Goal: Complete application form

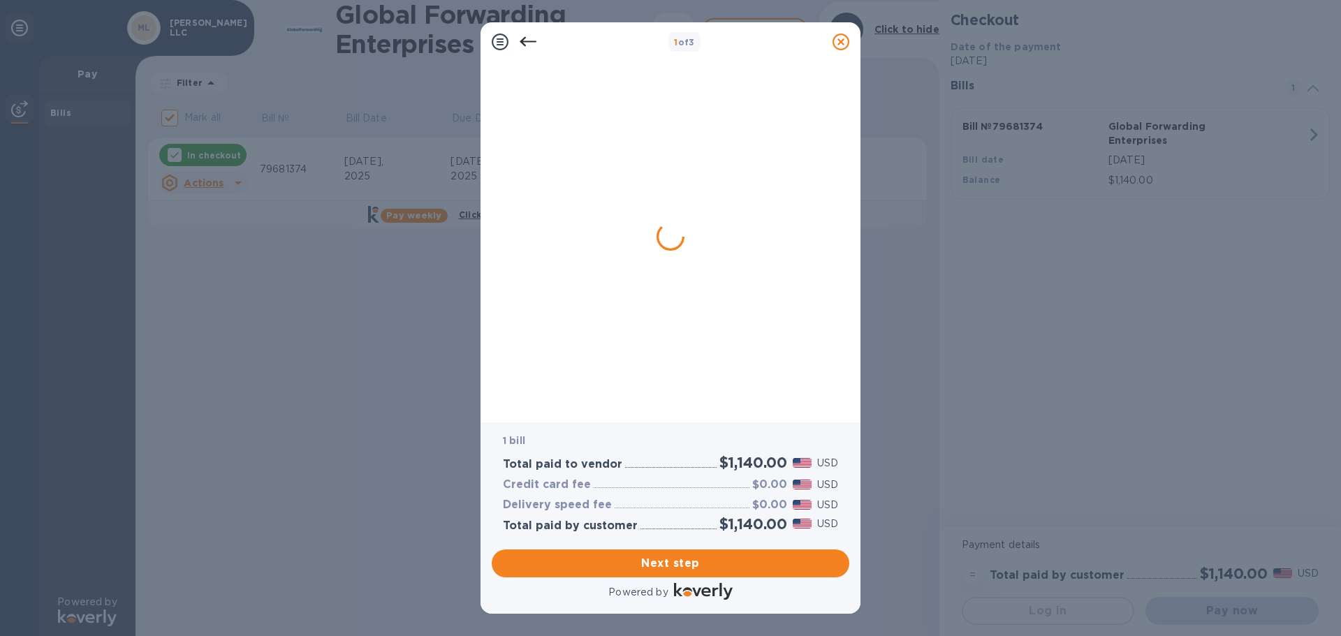
checkbox input "false"
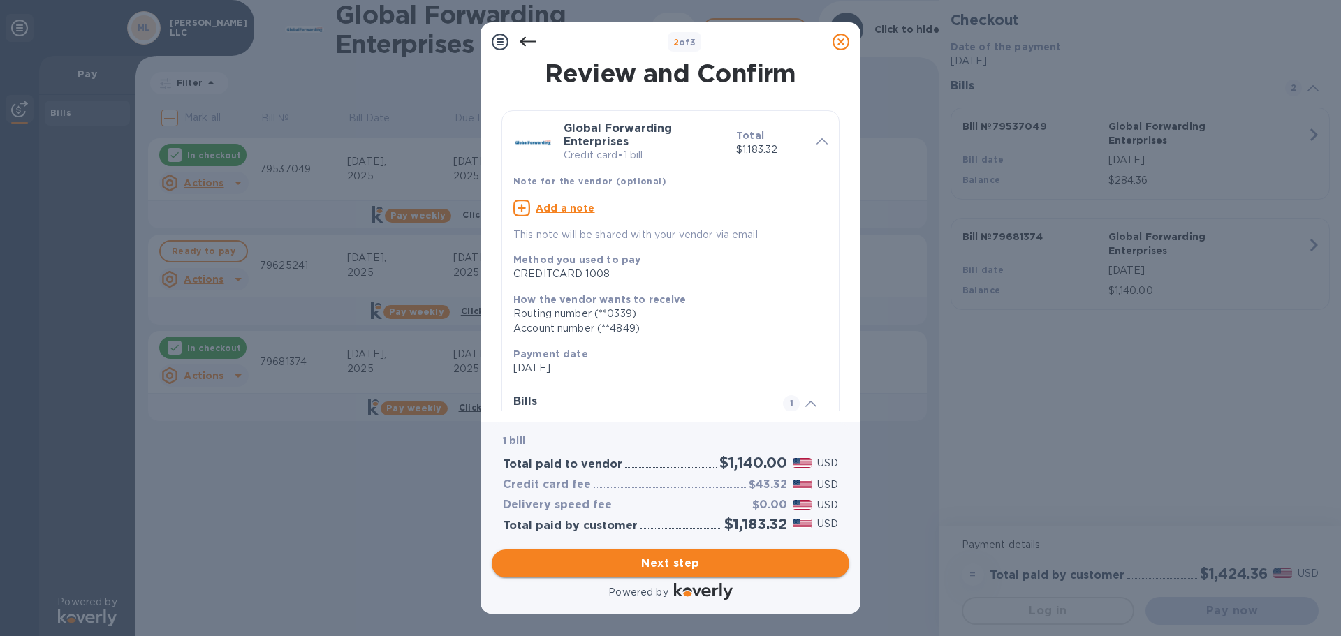
click at [682, 562] on span "Next step" at bounding box center [670, 563] width 335 height 17
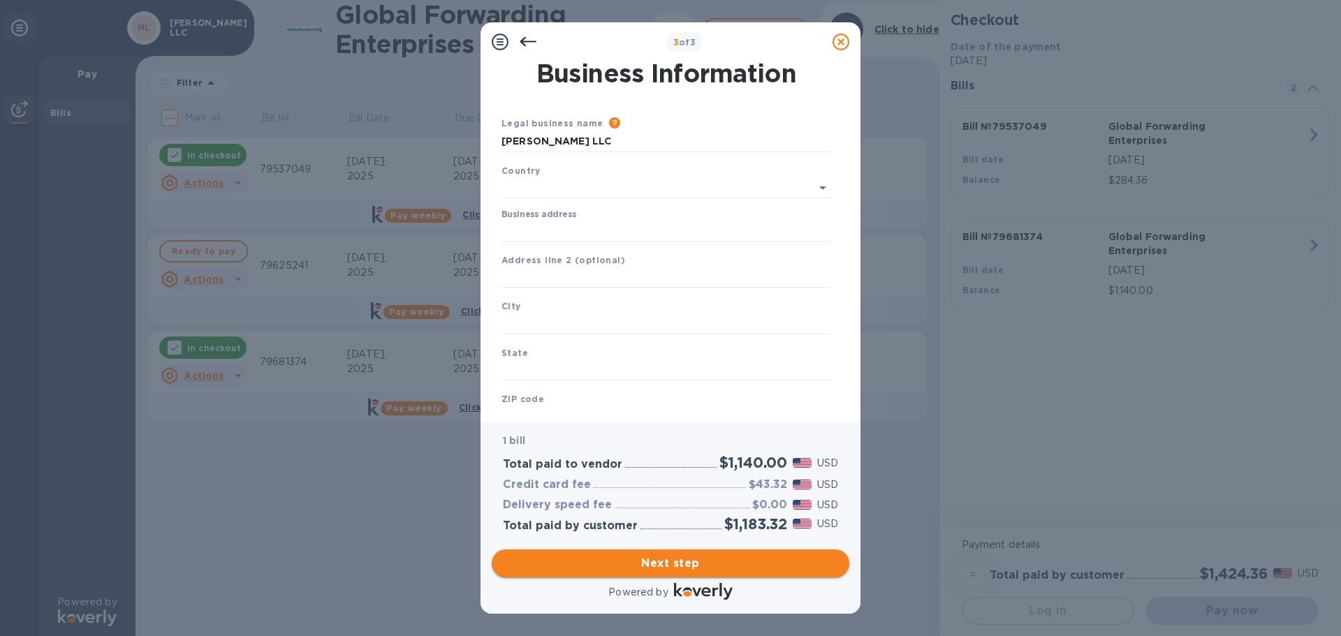
type input "United States"
click at [504, 225] on input "Business address" at bounding box center [666, 228] width 330 height 21
type input "510 Thornall St"
click at [542, 276] on input "text" at bounding box center [666, 275] width 330 height 21
click at [519, 321] on input "text" at bounding box center [666, 321] width 330 height 21
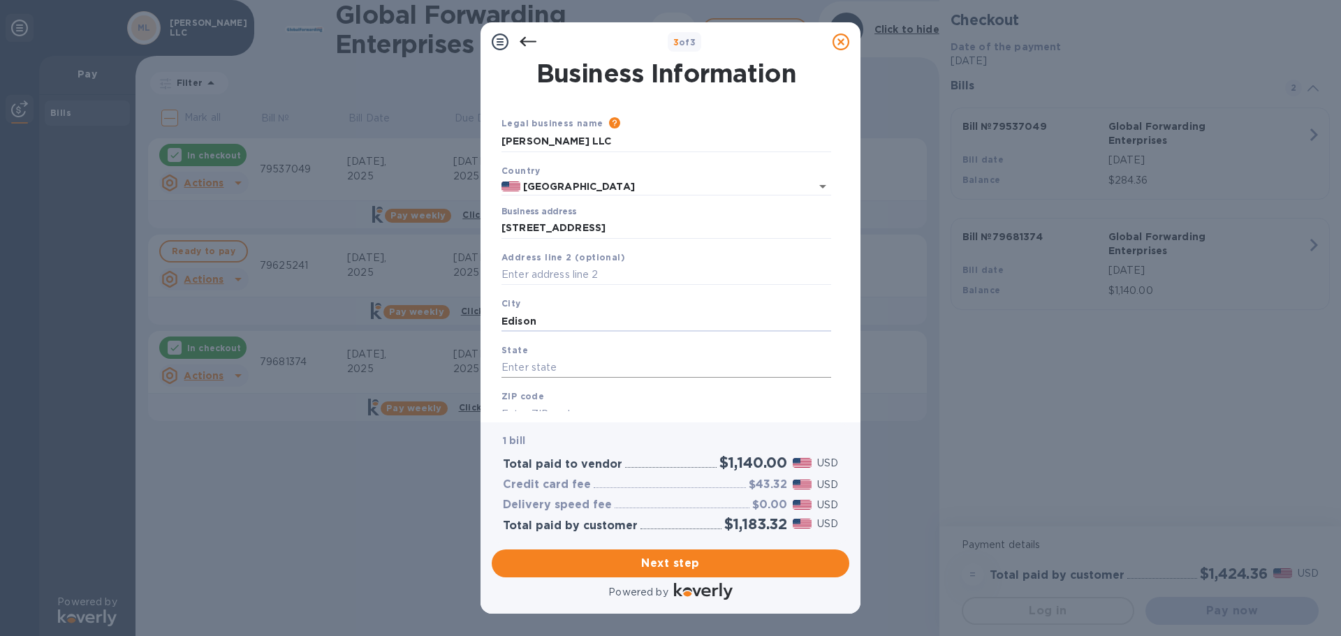
type input "Edison"
click at [536, 358] on input "text" at bounding box center [666, 368] width 330 height 21
type input "NJ"
click at [513, 406] on input "text" at bounding box center [666, 414] width 330 height 21
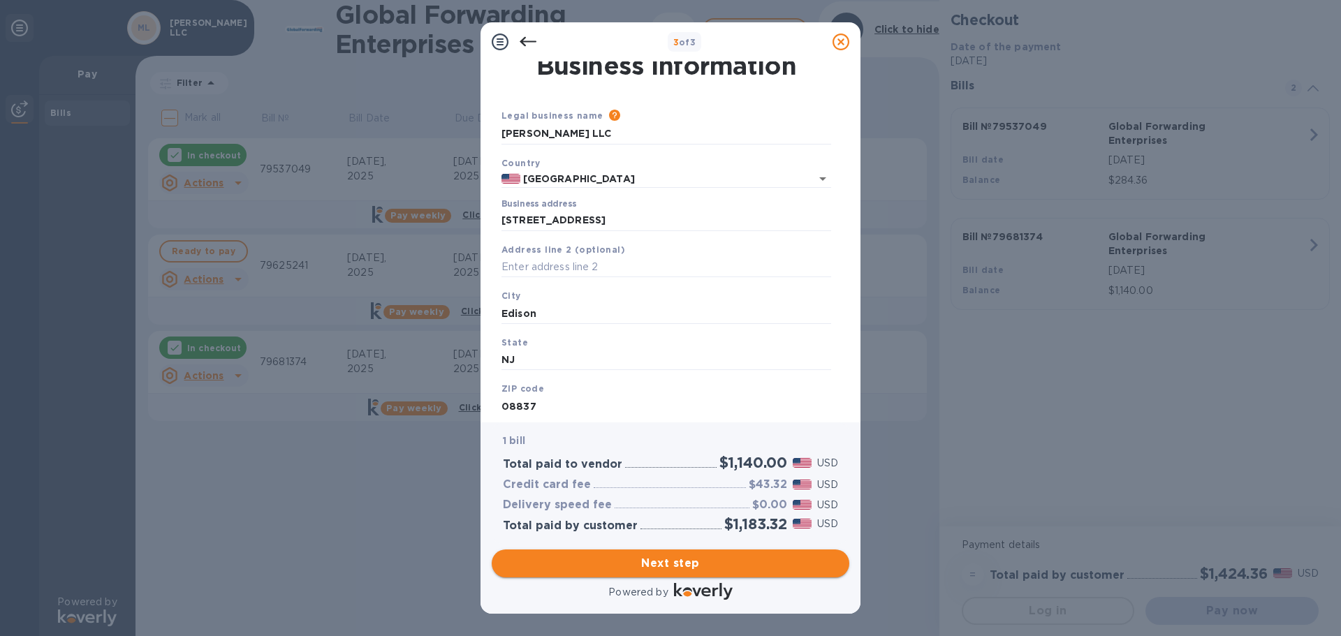
type input "08837"
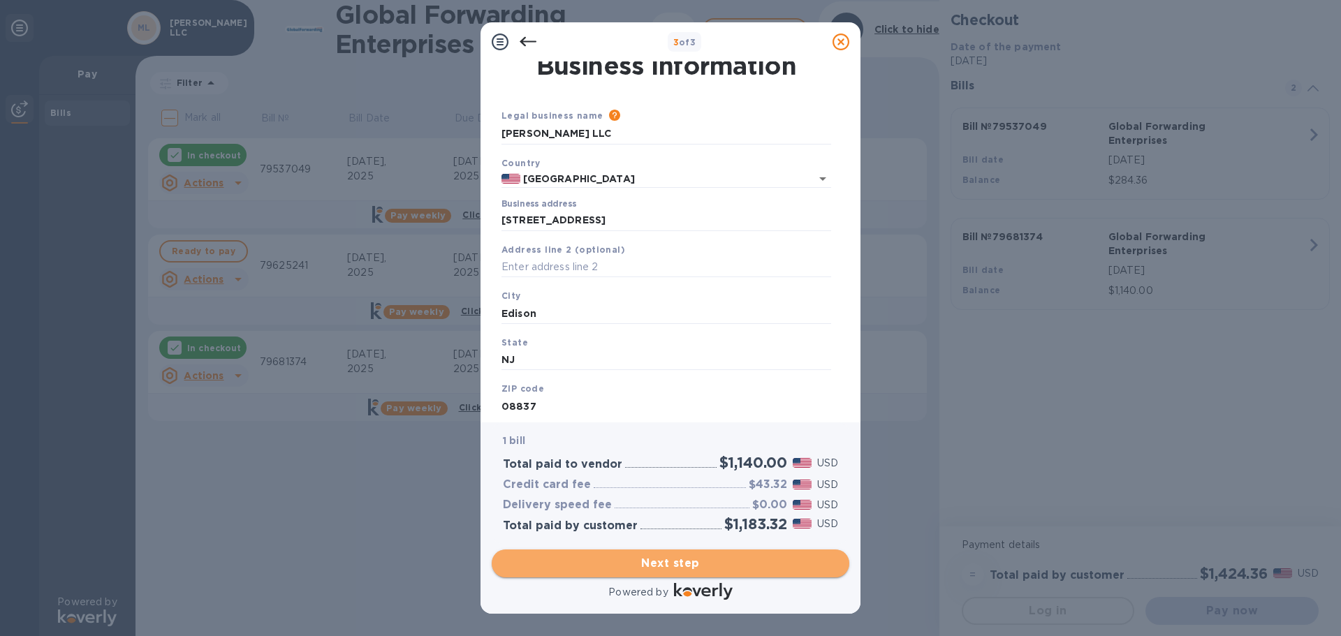
click at [673, 560] on span "Next step" at bounding box center [670, 563] width 335 height 17
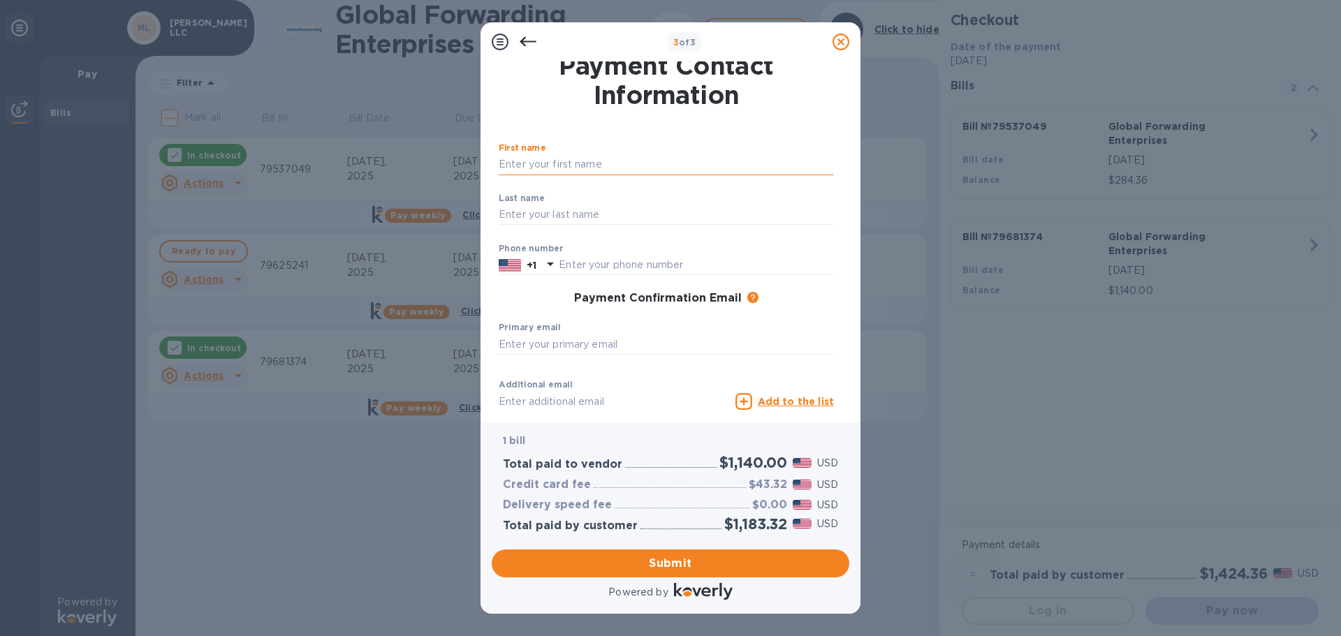
click at [514, 164] on input "text" at bounding box center [666, 164] width 335 height 21
type input "Kira"
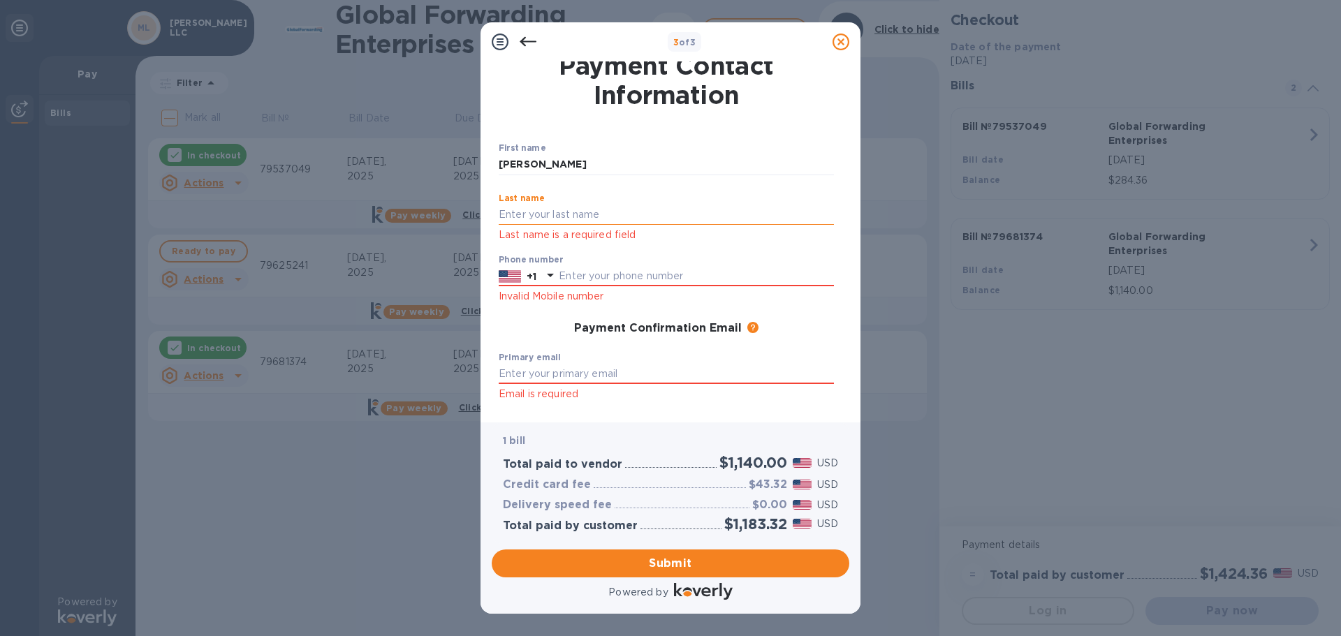
click at [585, 212] on input "text" at bounding box center [666, 215] width 335 height 21
type input "Dashevsky"
click at [608, 266] on input "text" at bounding box center [696, 276] width 275 height 21
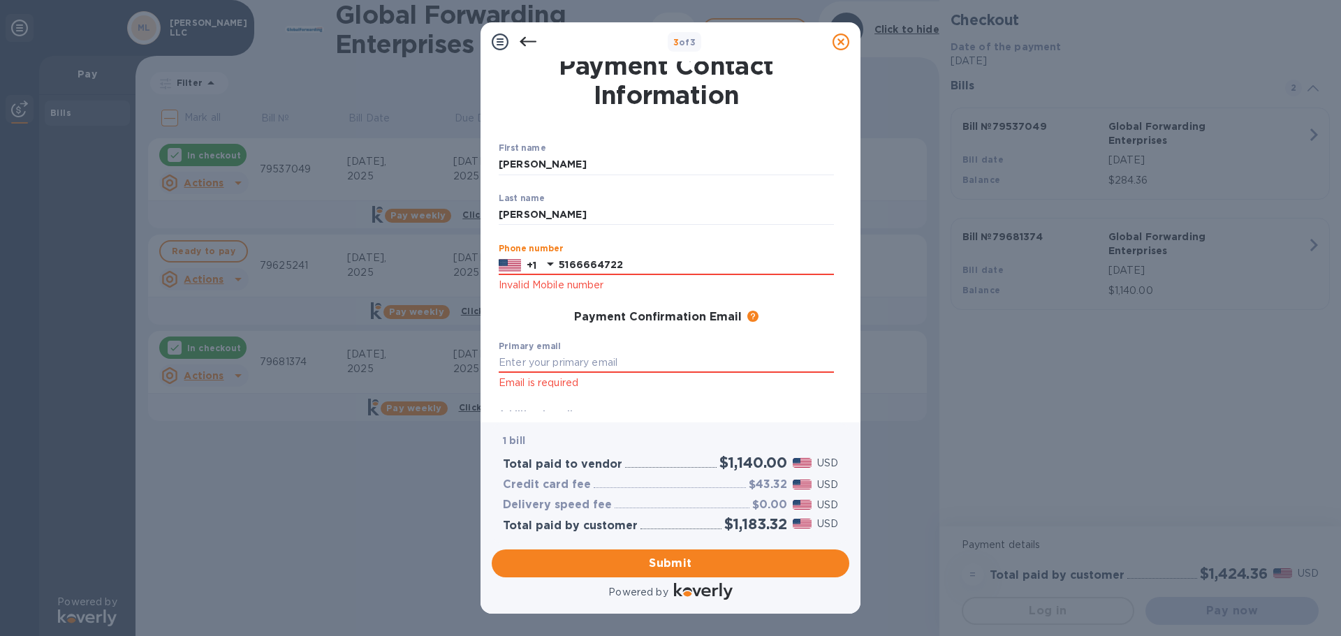
type input "5166664722"
click at [552, 346] on label "Primary email" at bounding box center [530, 346] width 62 height 8
click at [551, 361] on input "text" at bounding box center [666, 363] width 335 height 21
type input "accounting@meddmax.com"
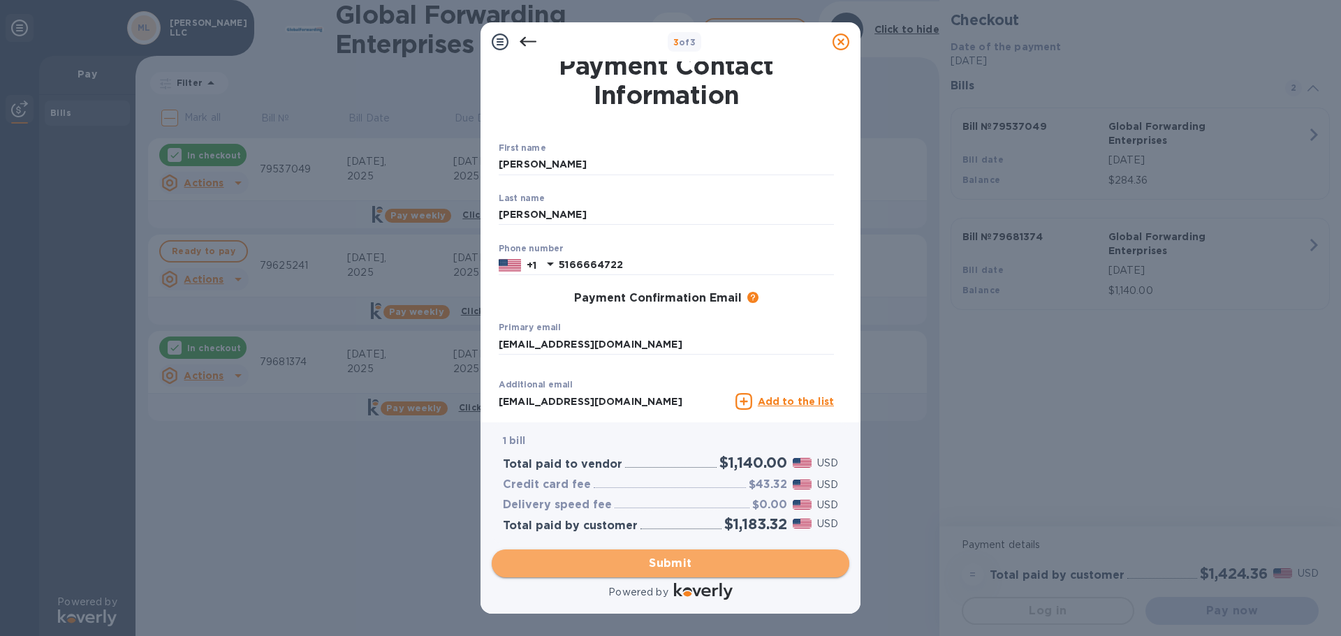
click at [667, 566] on span "Submit" at bounding box center [670, 563] width 335 height 17
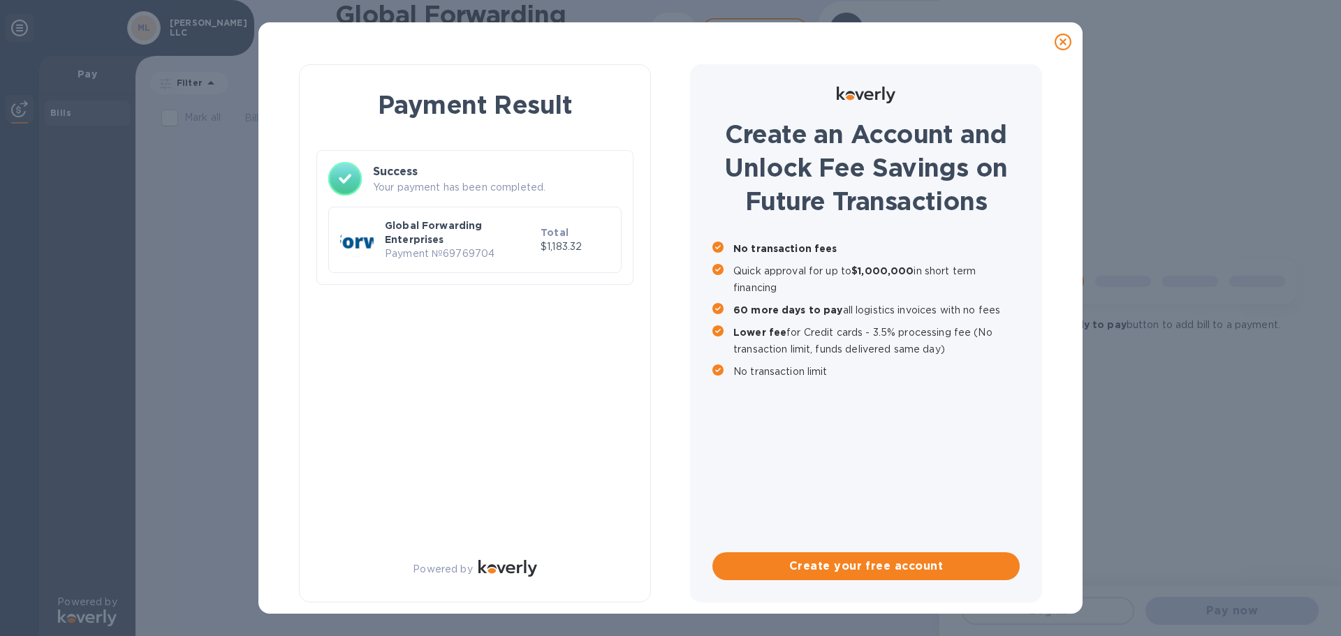
scroll to position [0, 0]
